Goal: Task Accomplishment & Management: Use online tool/utility

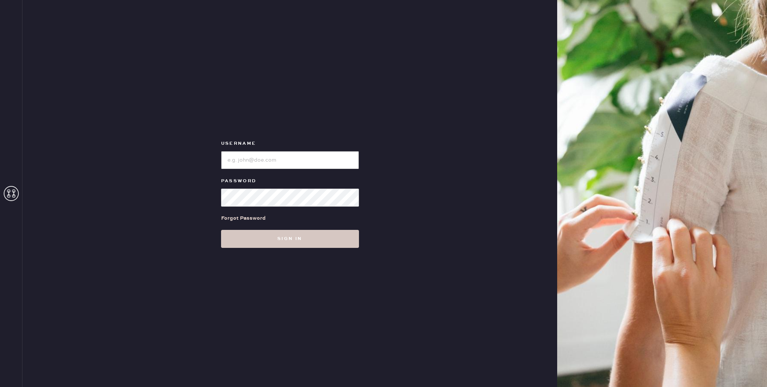
click at [316, 160] on input "loginName" at bounding box center [290, 160] width 138 height 18
type input "reformationbeverlyhills"
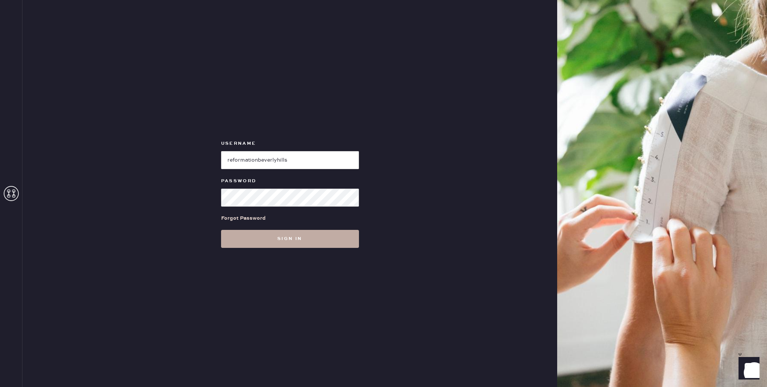
click at [269, 237] on button "Sign in" at bounding box center [290, 239] width 138 height 18
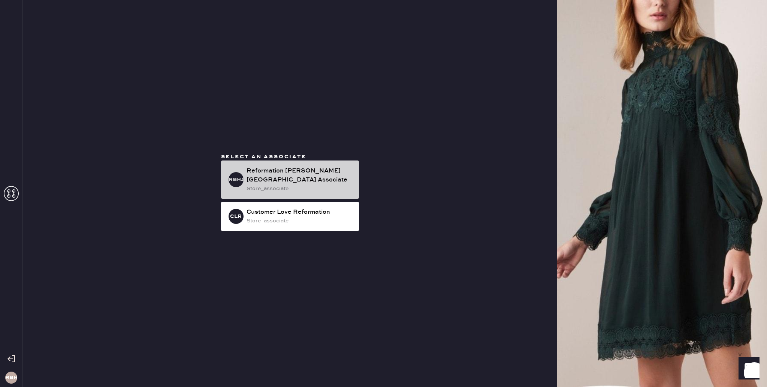
click at [322, 171] on div "RBHA Reformation [PERSON_NAME][GEOGRAPHIC_DATA] Associate store_associate" at bounding box center [290, 179] width 138 height 38
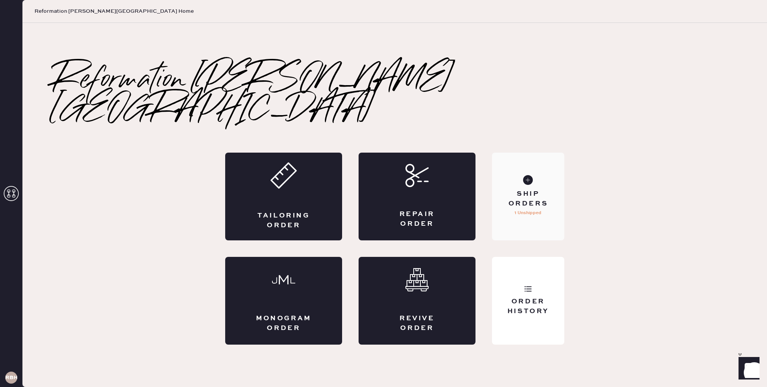
click at [535, 189] on div "Ship Orders" at bounding box center [528, 198] width 60 height 19
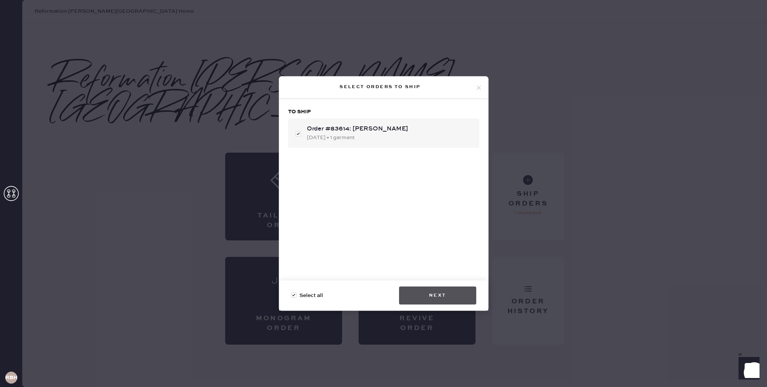
click at [415, 293] on button "Next" at bounding box center [437, 295] width 77 height 18
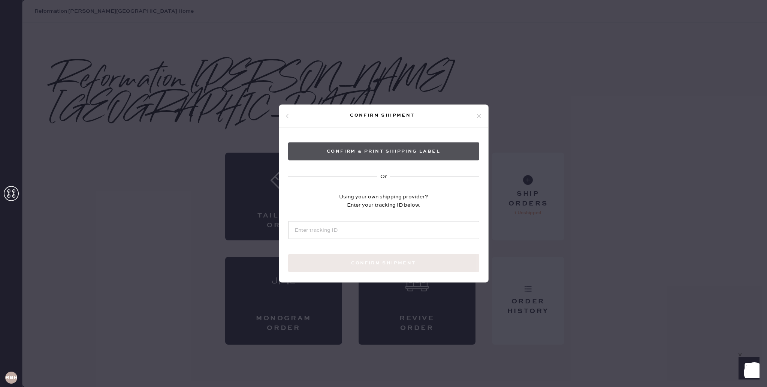
click at [411, 156] on button "Confirm & Print shipping label" at bounding box center [383, 151] width 191 height 18
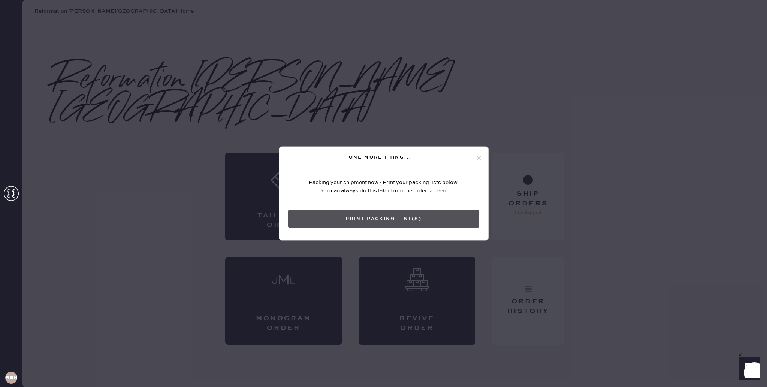
click at [364, 225] on button "Print Packing List(s)" at bounding box center [383, 219] width 191 height 18
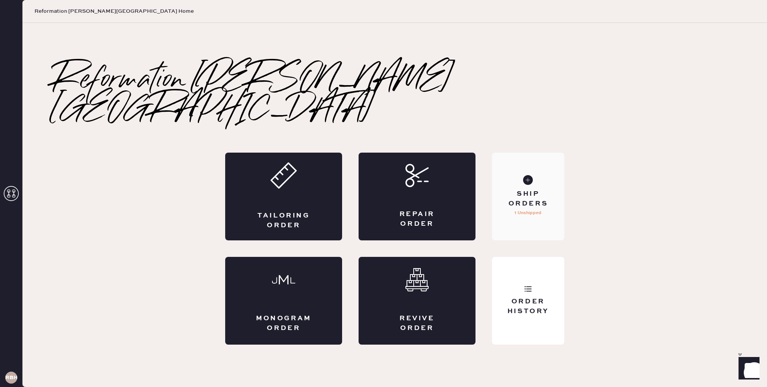
click at [536, 189] on div "Ship Orders" at bounding box center [528, 198] width 60 height 19
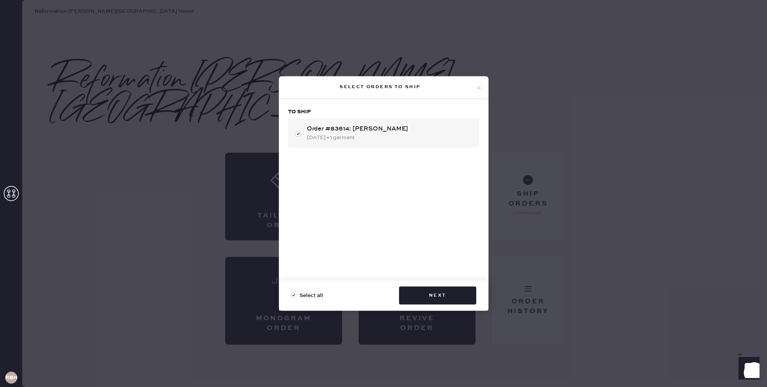
checkbox input "false"
